Goal: Navigation & Orientation: Find specific page/section

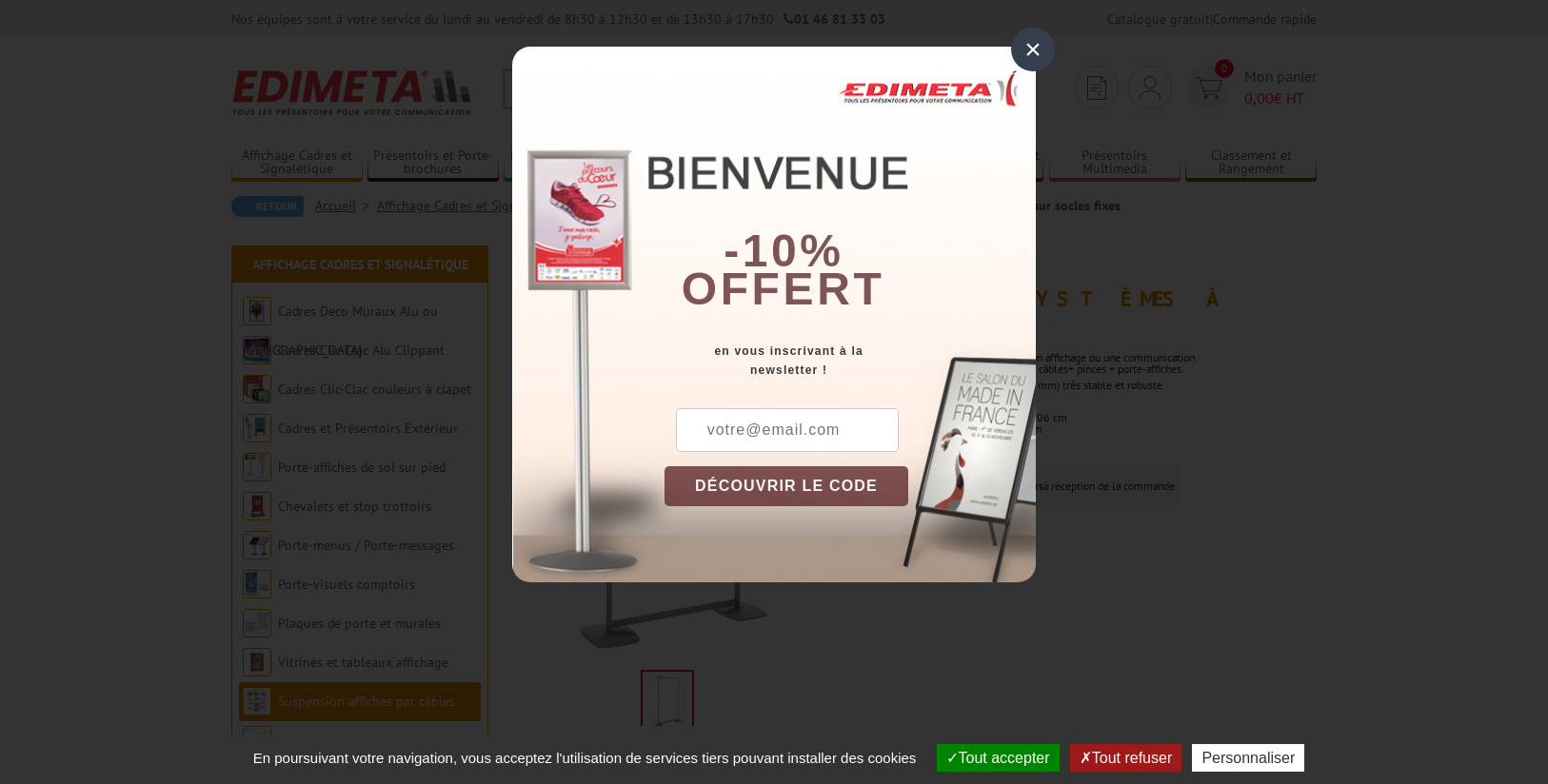
click at [1035, 48] on div "×" at bounding box center [1033, 49] width 44 height 44
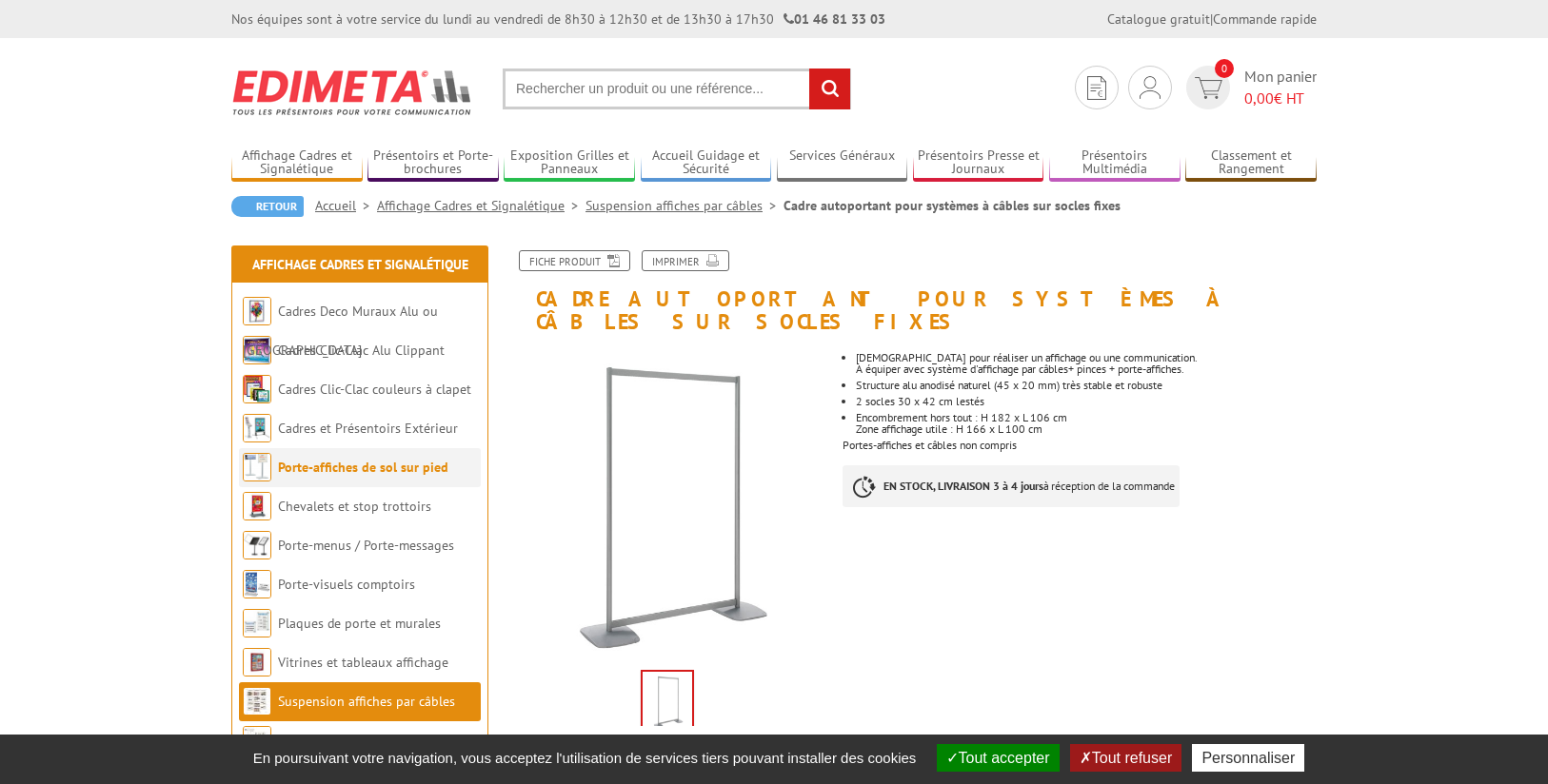
click at [305, 464] on link "Porte-affiches de sol sur pied" at bounding box center [363, 468] width 170 height 18
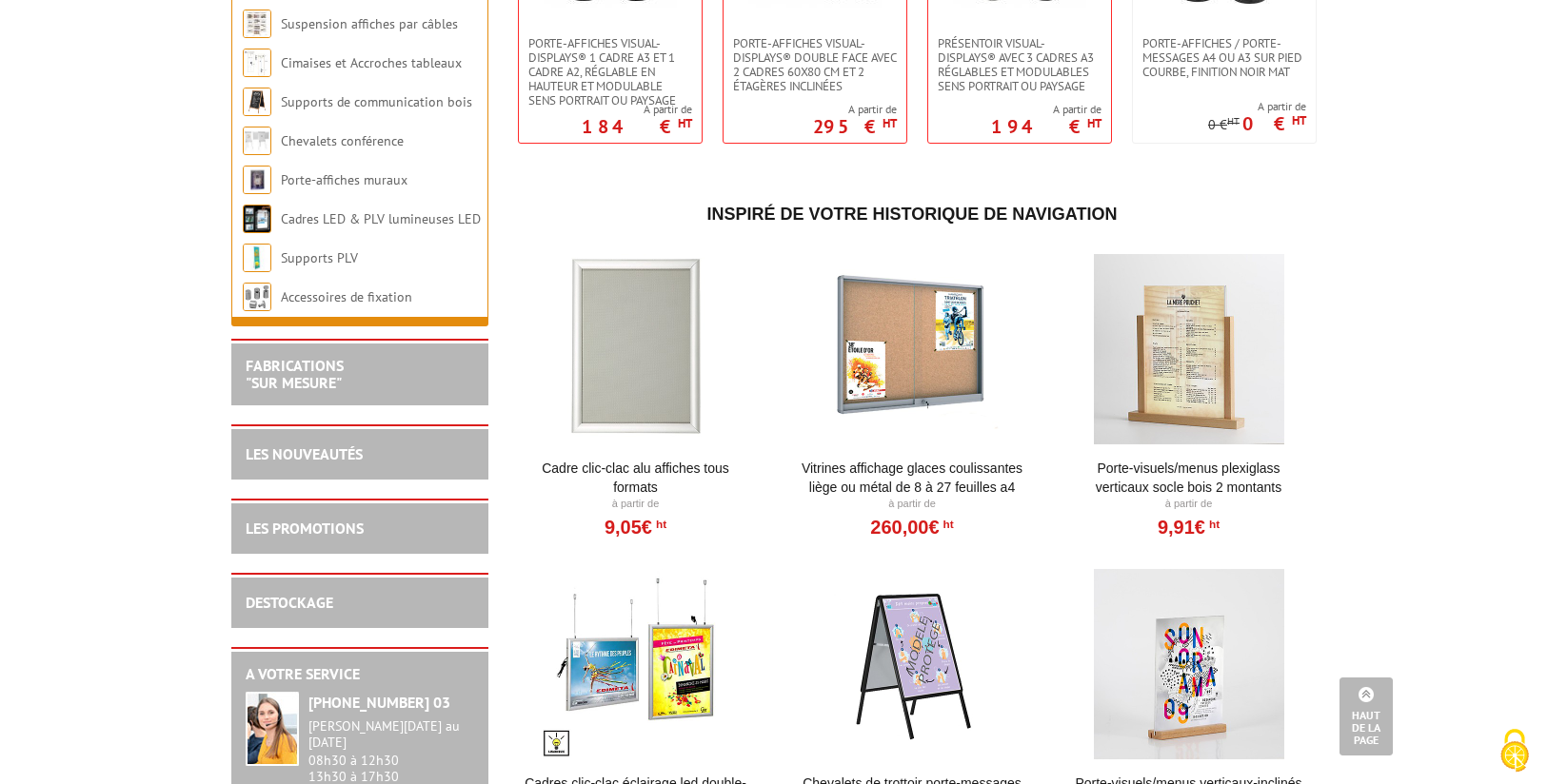
scroll to position [3647, 0]
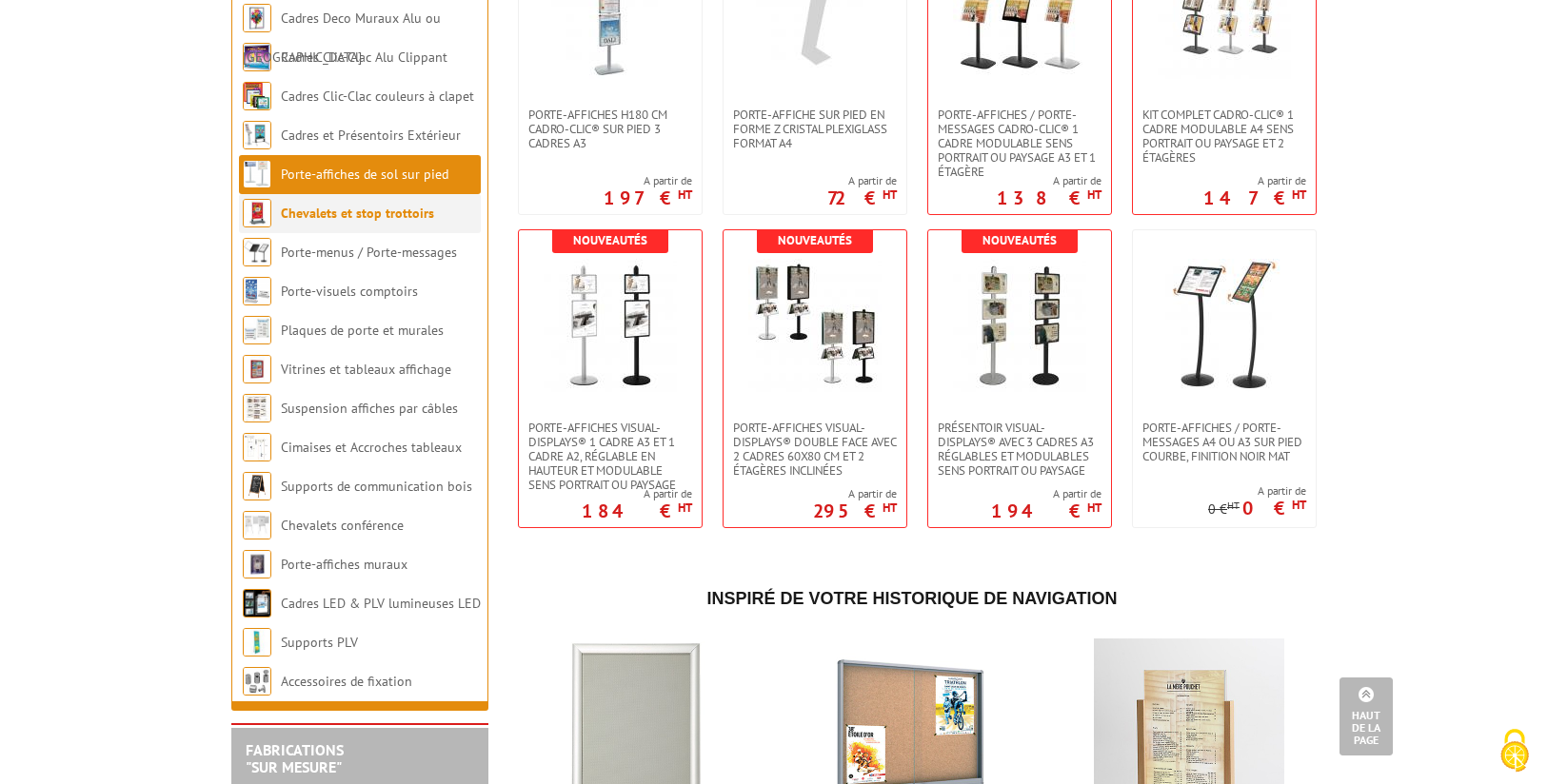
click at [315, 222] on link "Chevalets et stop trottoirs" at bounding box center [357, 213] width 154 height 18
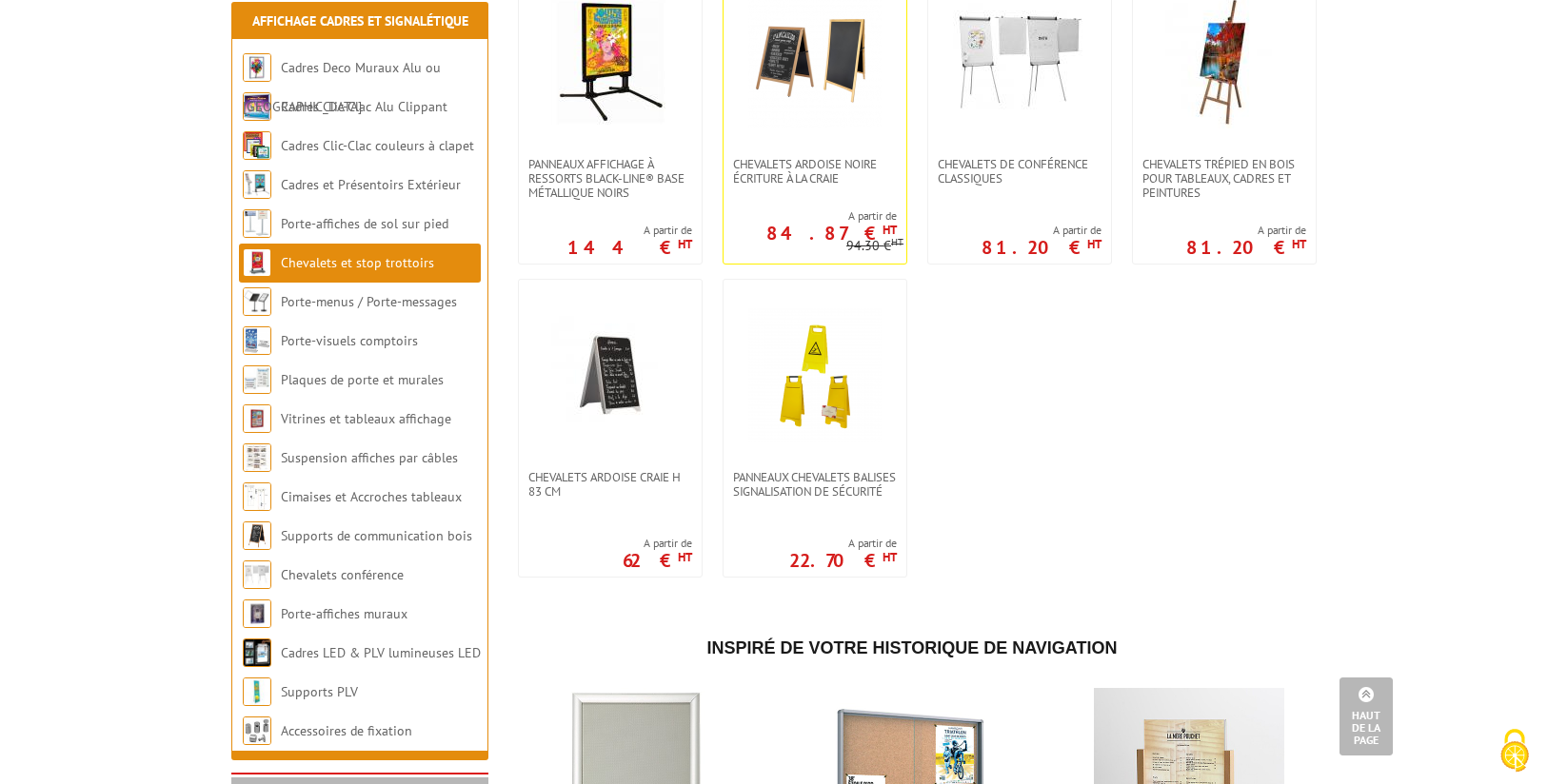
scroll to position [1618, 0]
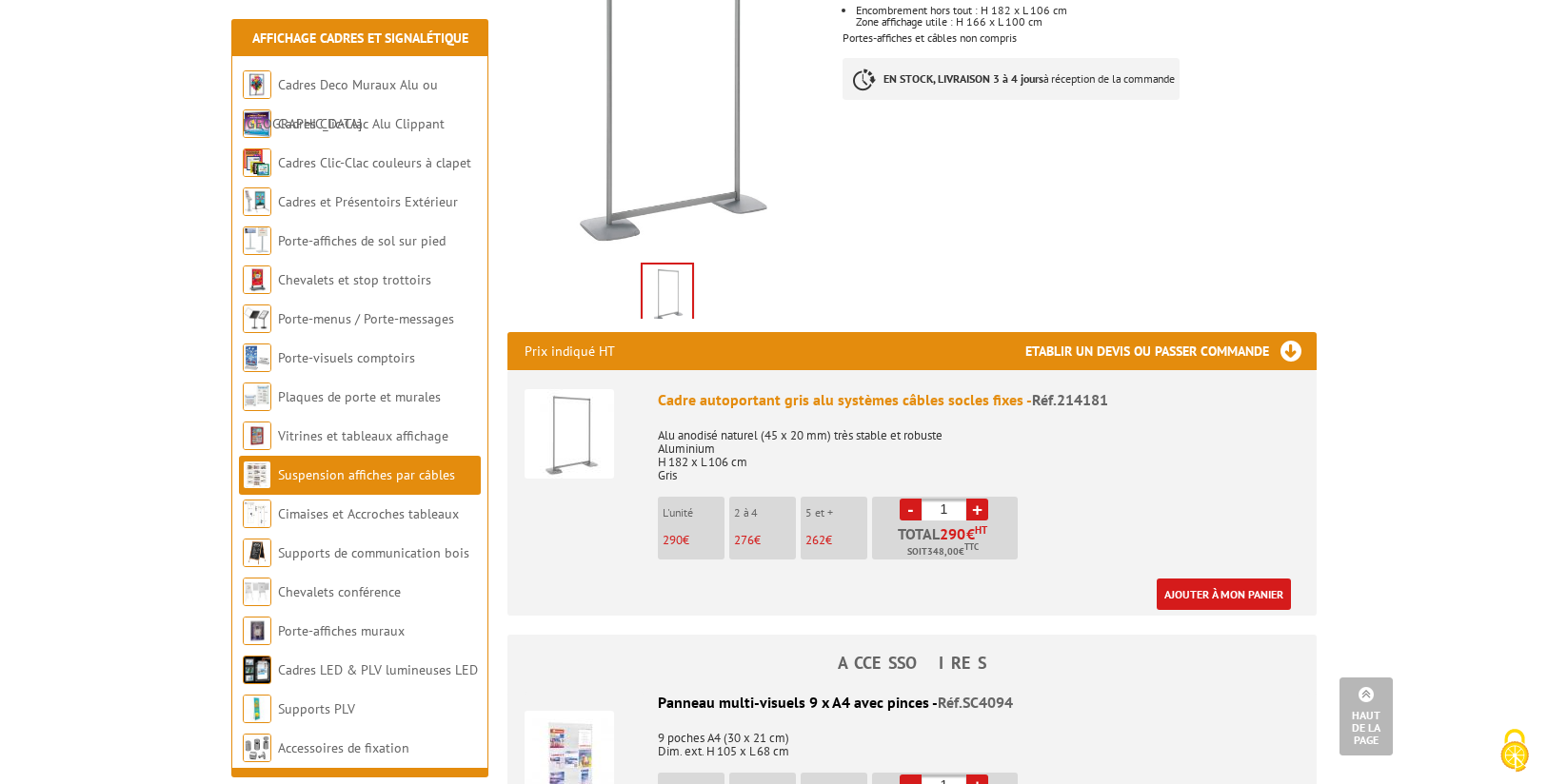
scroll to position [400, 0]
